Goal: Information Seeking & Learning: Learn about a topic

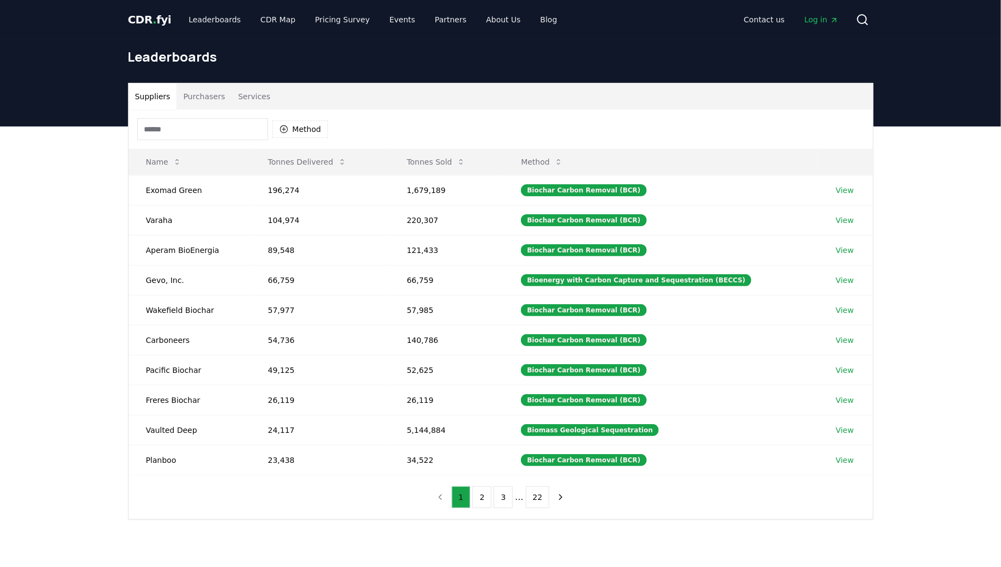
click at [245, 122] on input at bounding box center [202, 129] width 131 height 22
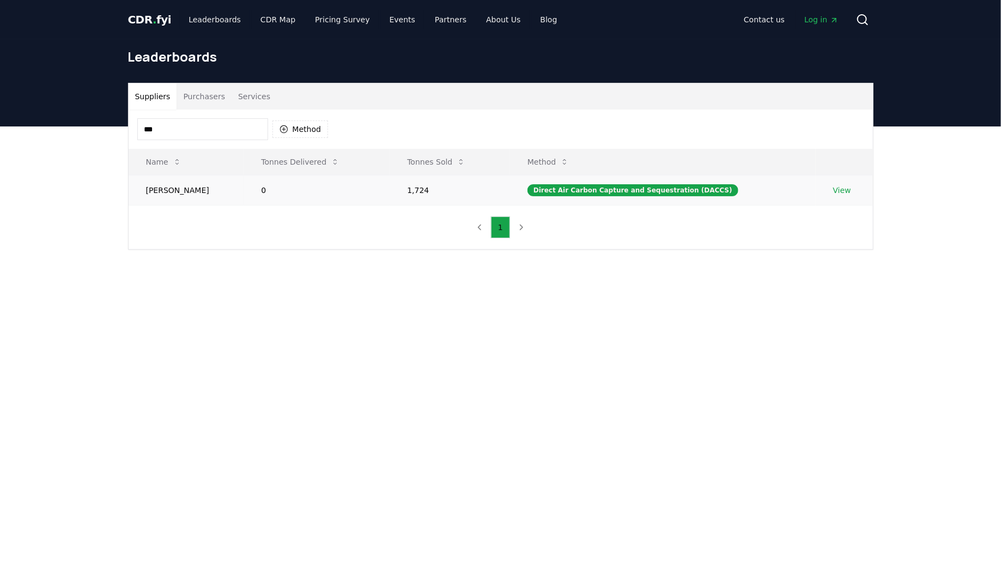
type input "***"
click at [838, 187] on link "View" at bounding box center [842, 190] width 18 height 11
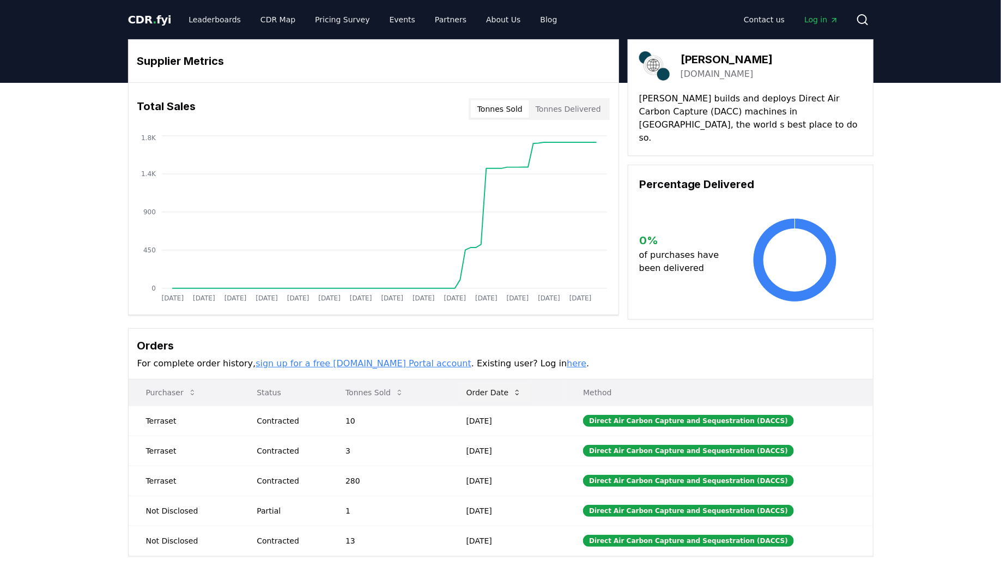
click at [499, 386] on button "Order Date" at bounding box center [494, 392] width 73 height 22
